Goal: Navigation & Orientation: Find specific page/section

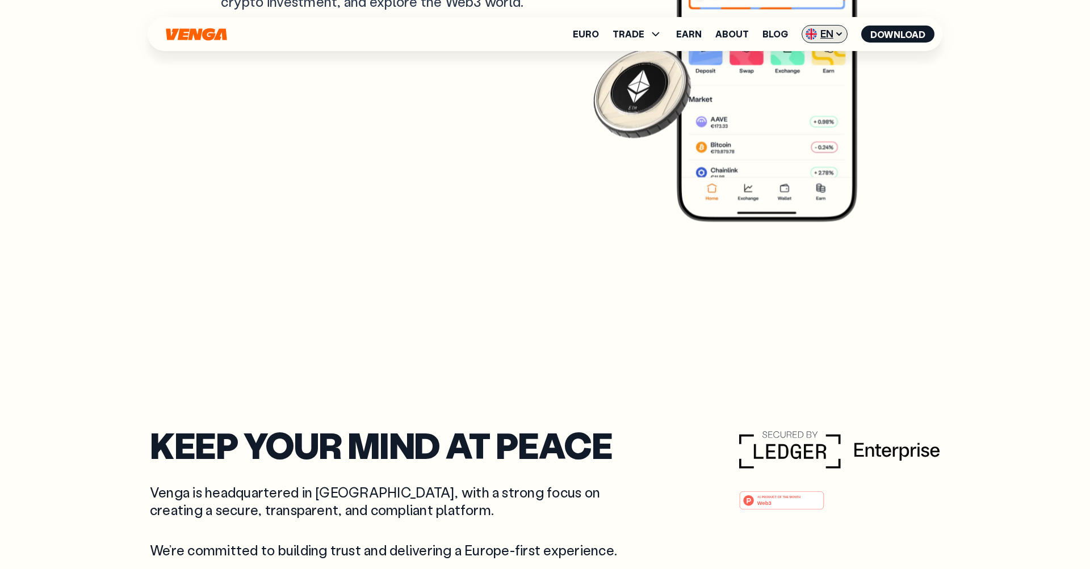
scroll to position [3870, 0]
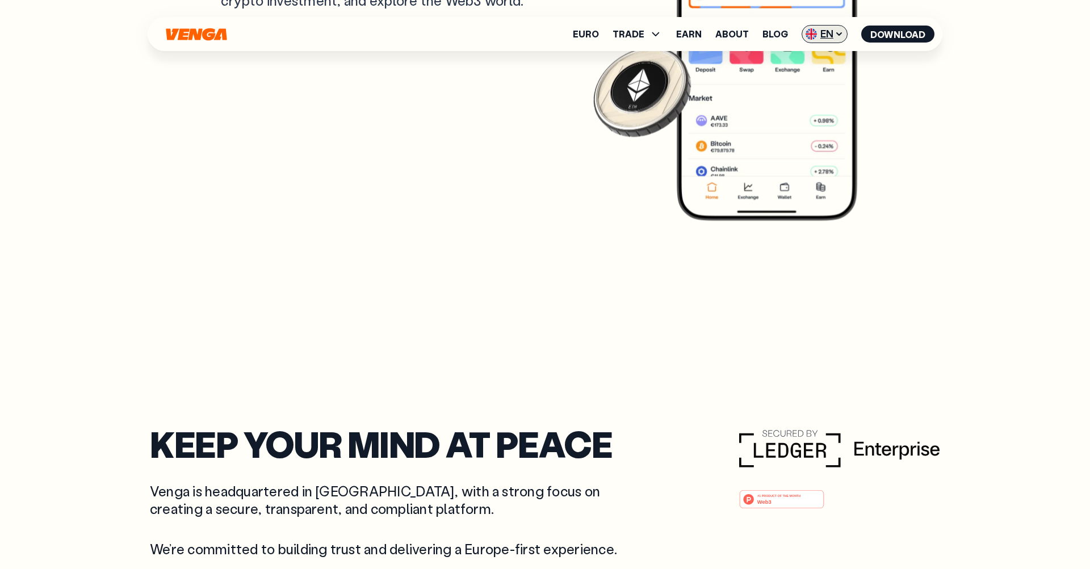
click at [832, 34] on span "EN" at bounding box center [825, 34] width 46 height 18
click at [785, 99] on div "Català - CAT" at bounding box center [795, 100] width 61 height 11
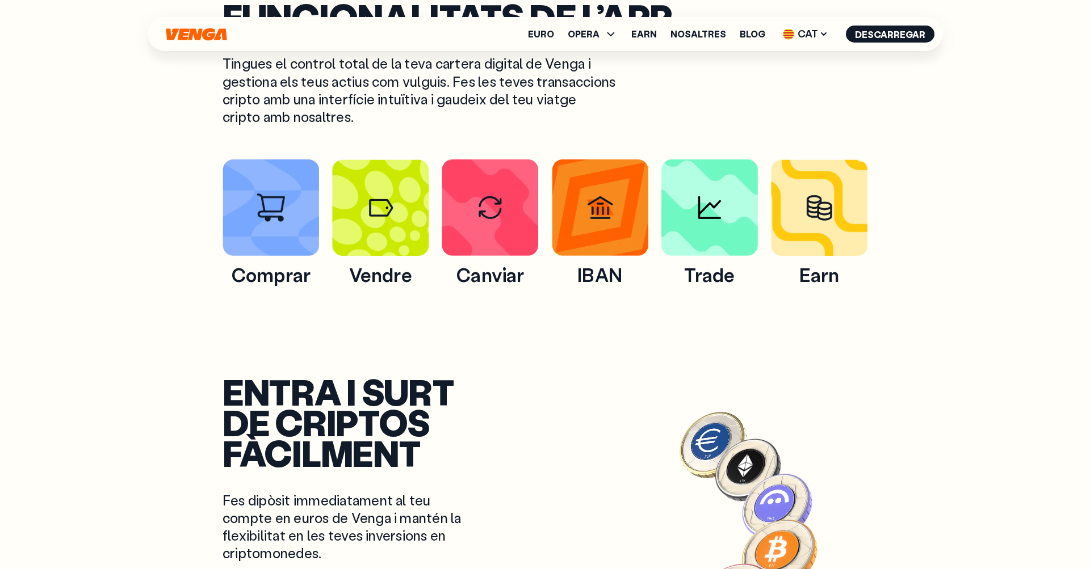
scroll to position [661, 0]
click at [809, 29] on span "CAT" at bounding box center [805, 34] width 53 height 18
click at [778, 77] on div "Español - ES" at bounding box center [779, 78] width 58 height 11
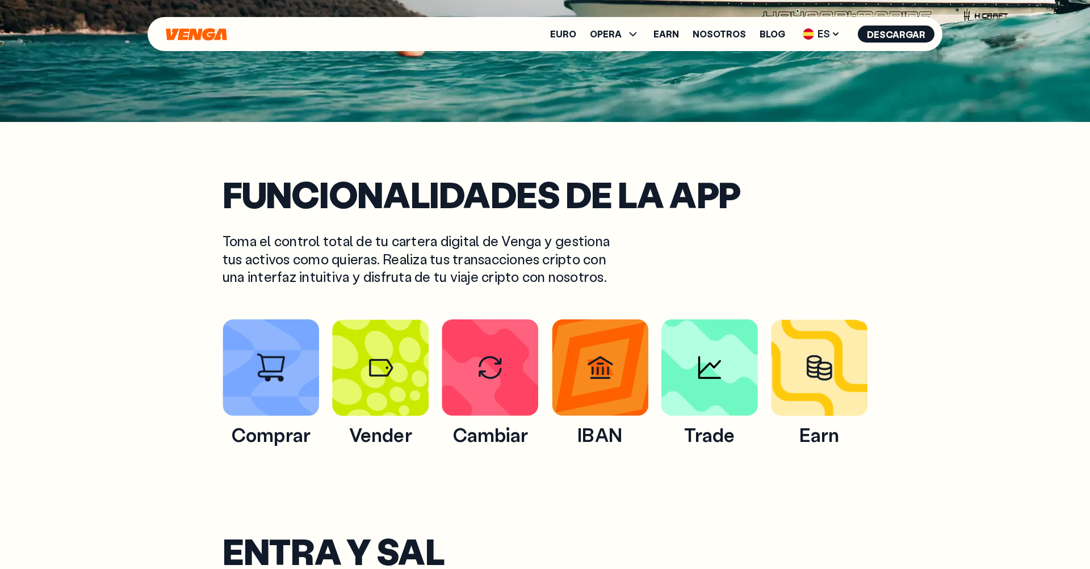
scroll to position [485, 0]
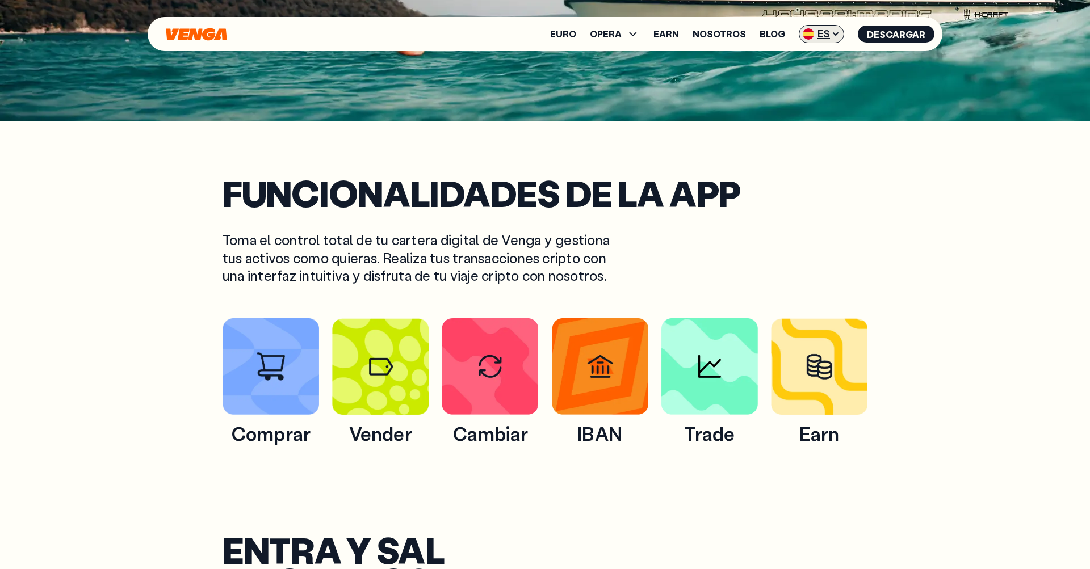
click at [826, 40] on span "ES" at bounding box center [821, 34] width 45 height 18
click at [808, 102] on div "Català - CAT" at bounding box center [792, 100] width 61 height 11
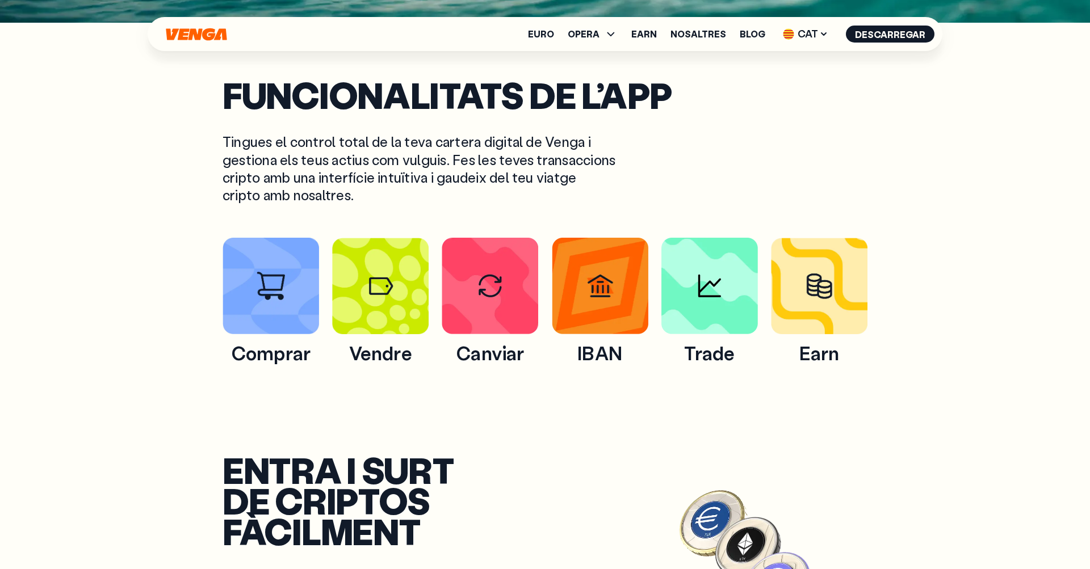
scroll to position [583, 0]
click at [827, 31] on icon at bounding box center [823, 34] width 9 height 9
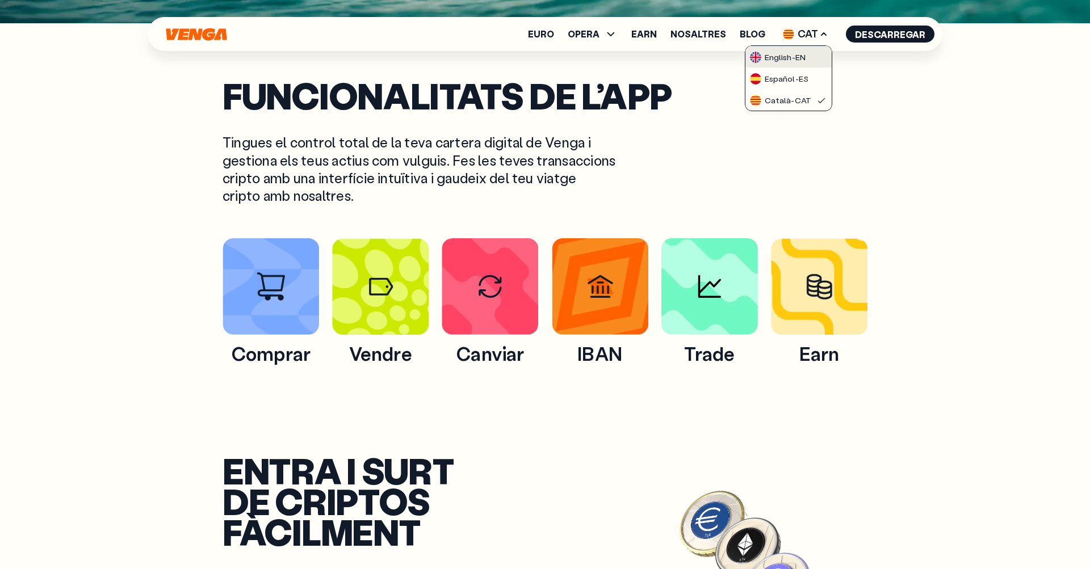
click at [793, 65] on link "English - EN" at bounding box center [788, 57] width 86 height 22
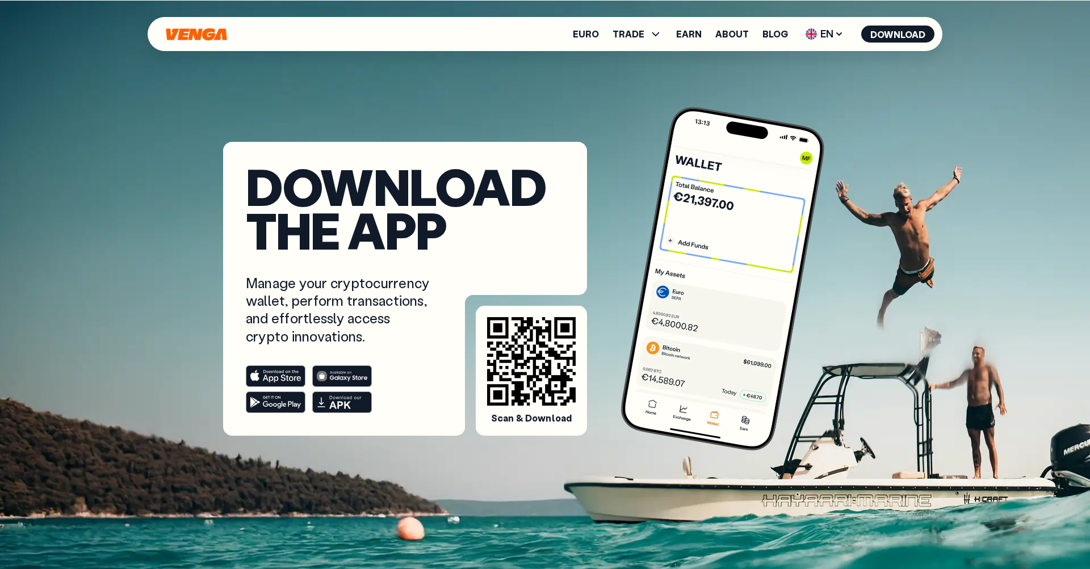
click at [478, 2] on div "Download the app Manage your cryptocurrency wallet, perform transactions, and e…" at bounding box center [545, 218] width 790 height 436
